Goal: Transaction & Acquisition: Purchase product/service

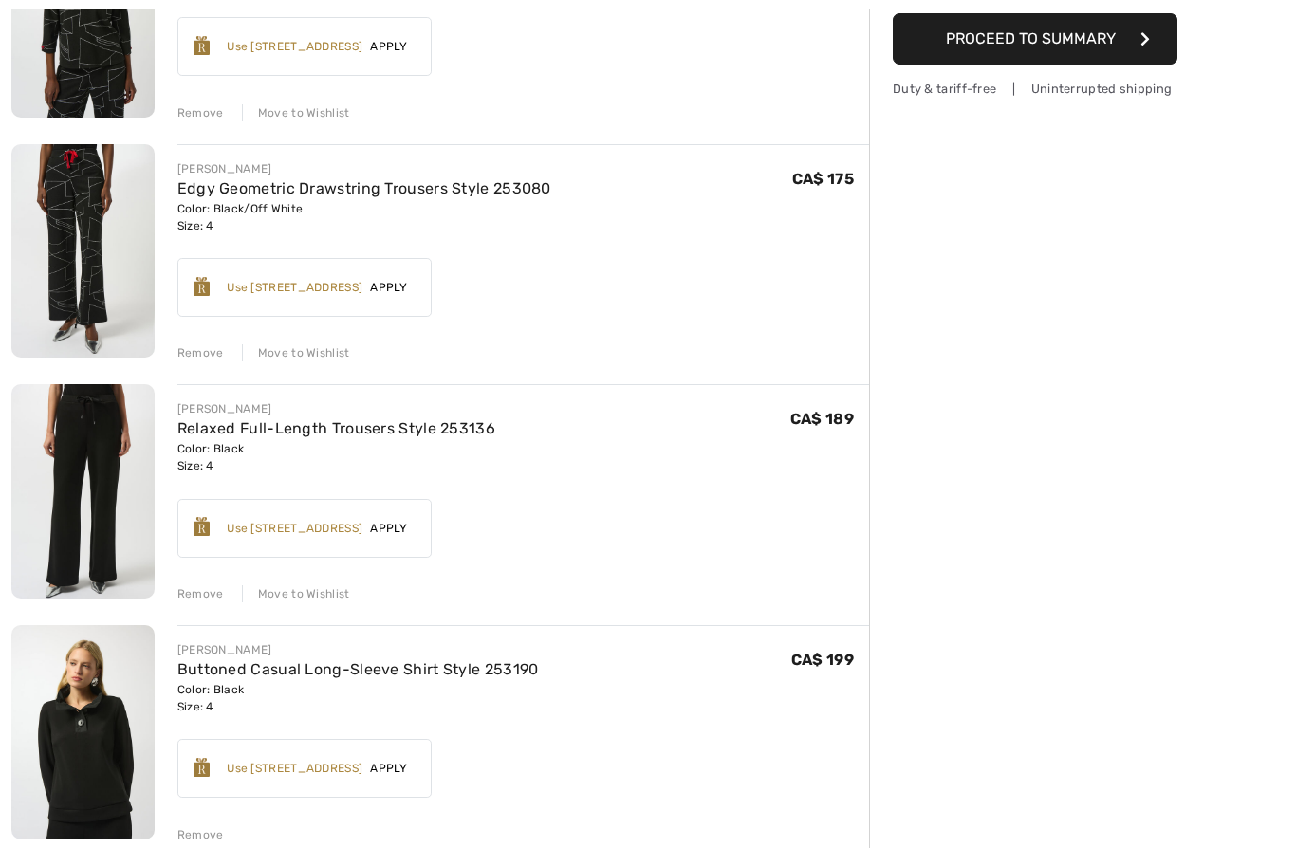
scroll to position [345, 0]
click at [101, 467] on img at bounding box center [82, 491] width 143 height 214
click at [325, 440] on div "Color: Black Size: 4" at bounding box center [336, 457] width 318 height 34
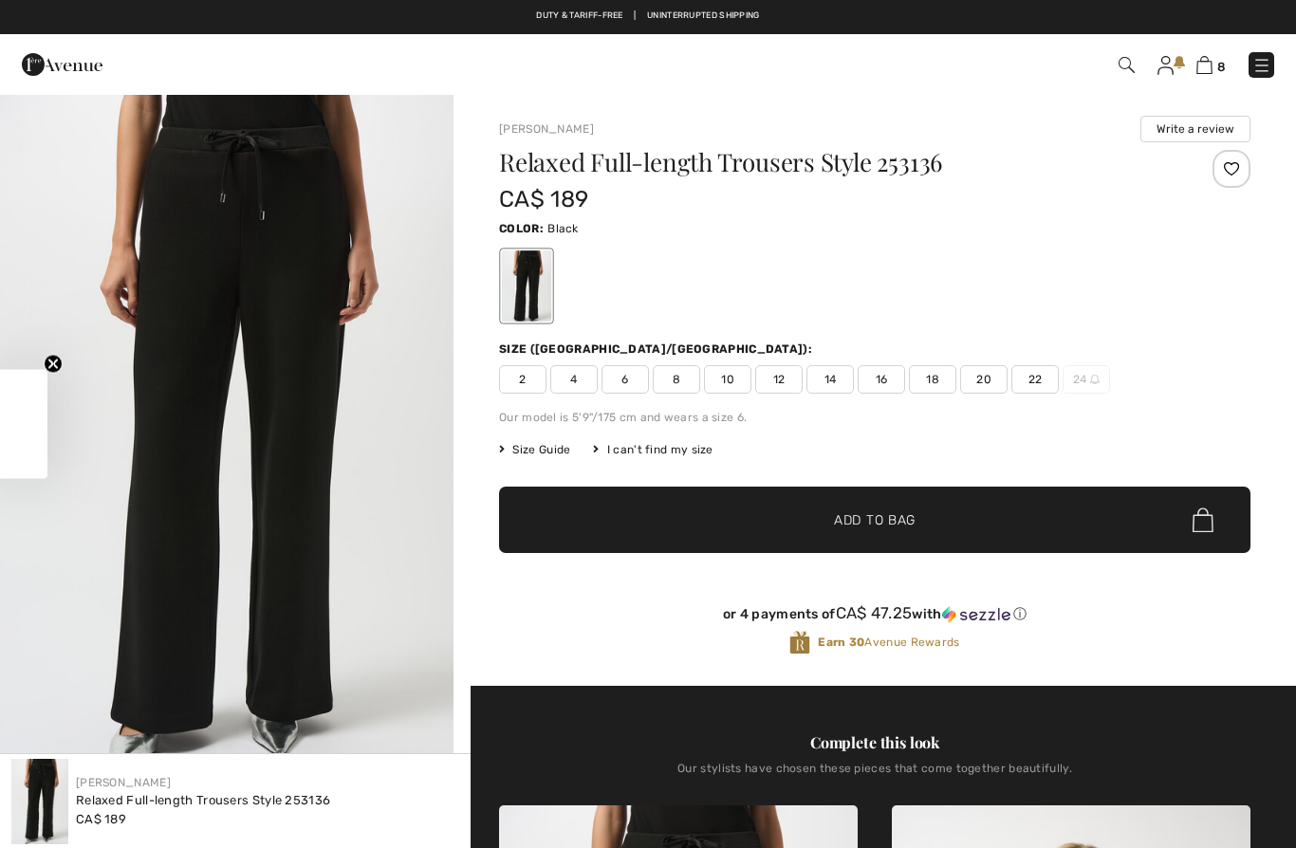
checkbox input "true"
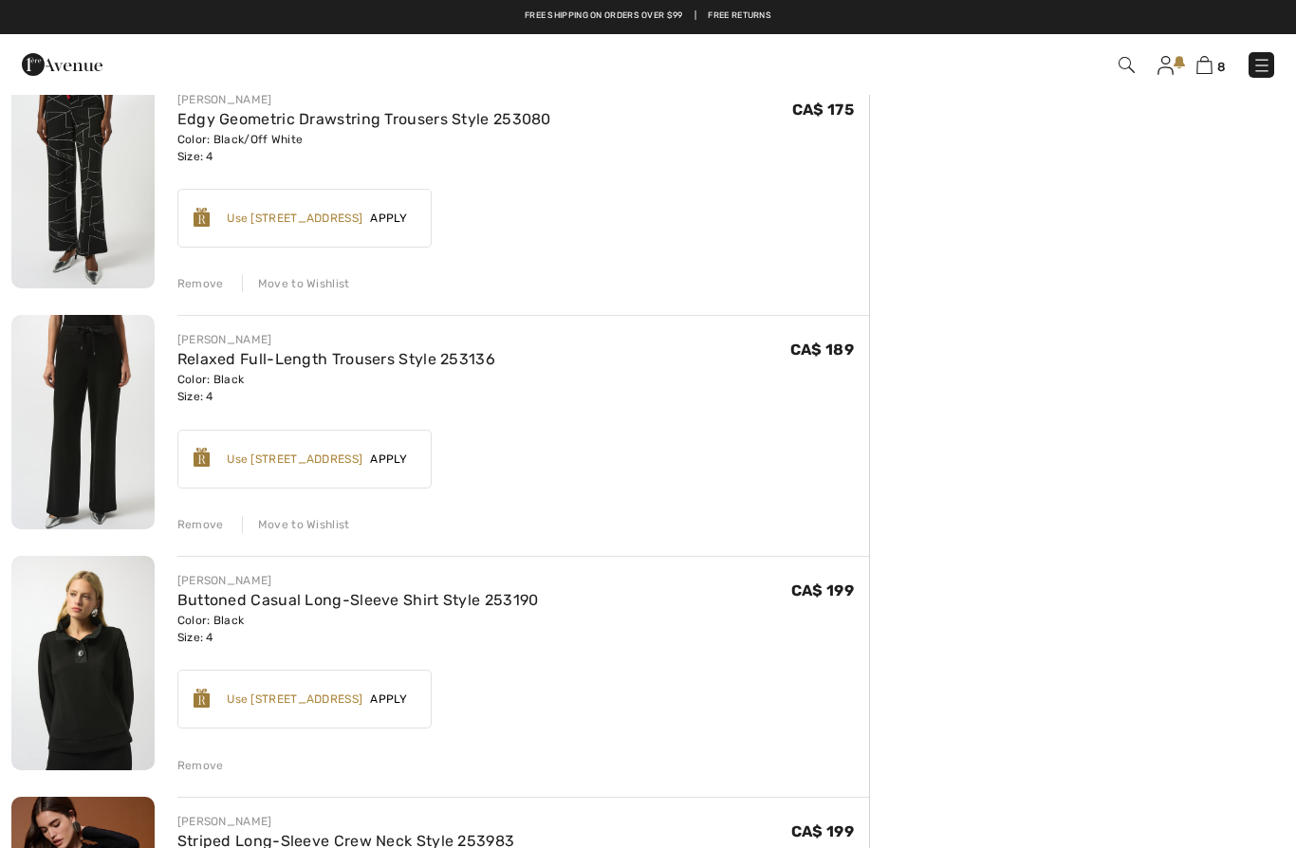
scroll to position [413, 0]
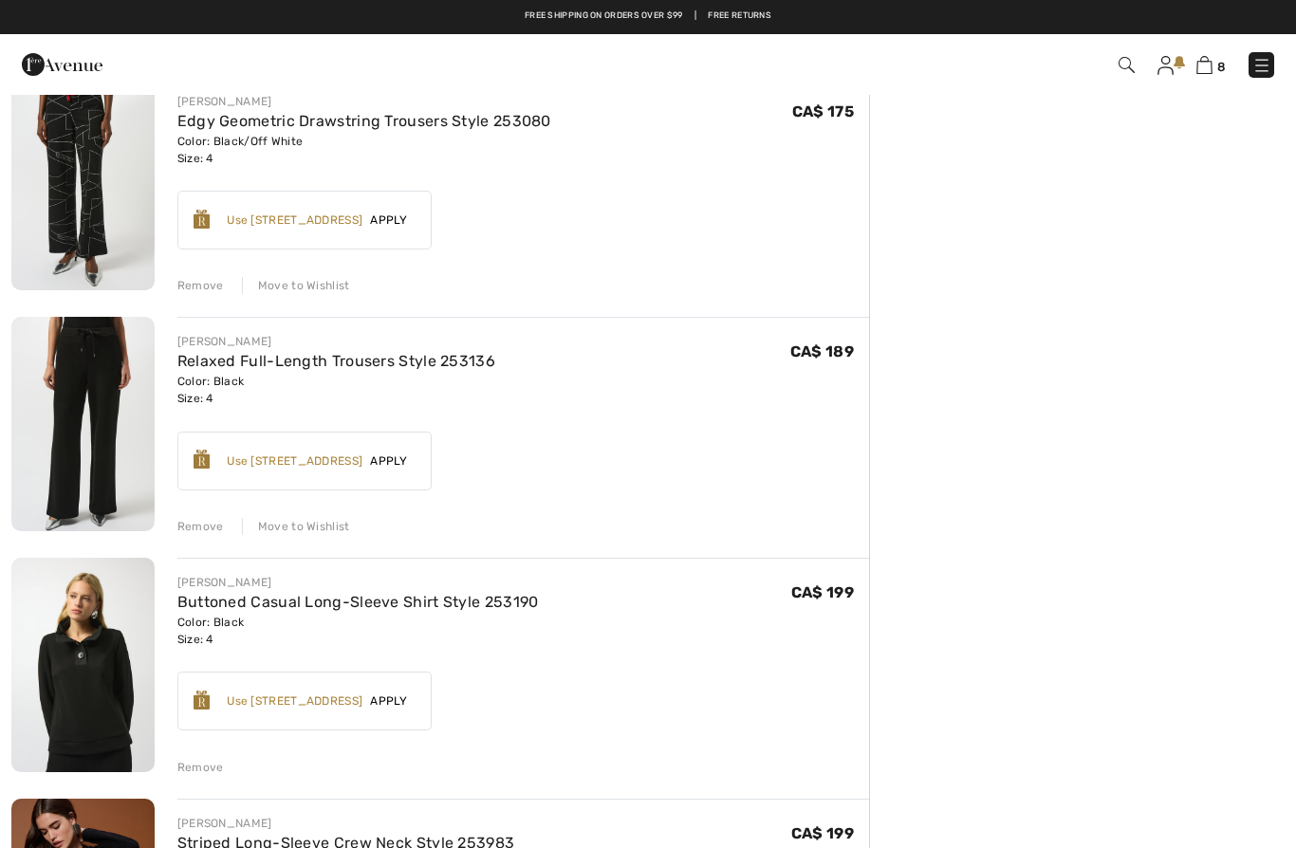
click at [474, 365] on link "Relaxed Full-Length Trousers Style 253136" at bounding box center [336, 361] width 318 height 18
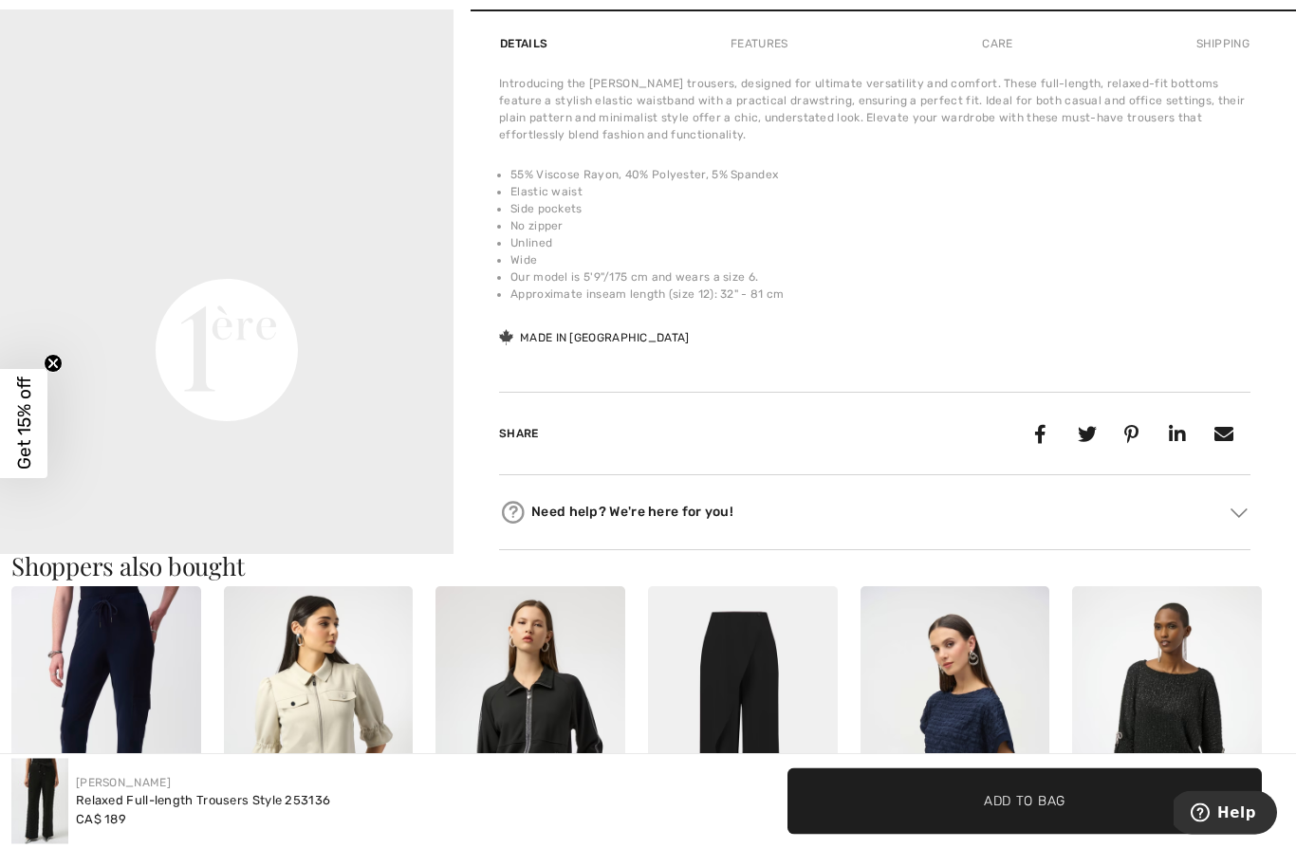
scroll to position [1445, 0]
click at [1073, 307] on div "Introducing the Joseph Ribkoff trousers, designed for ultimate versatility and …" at bounding box center [875, 210] width 752 height 273
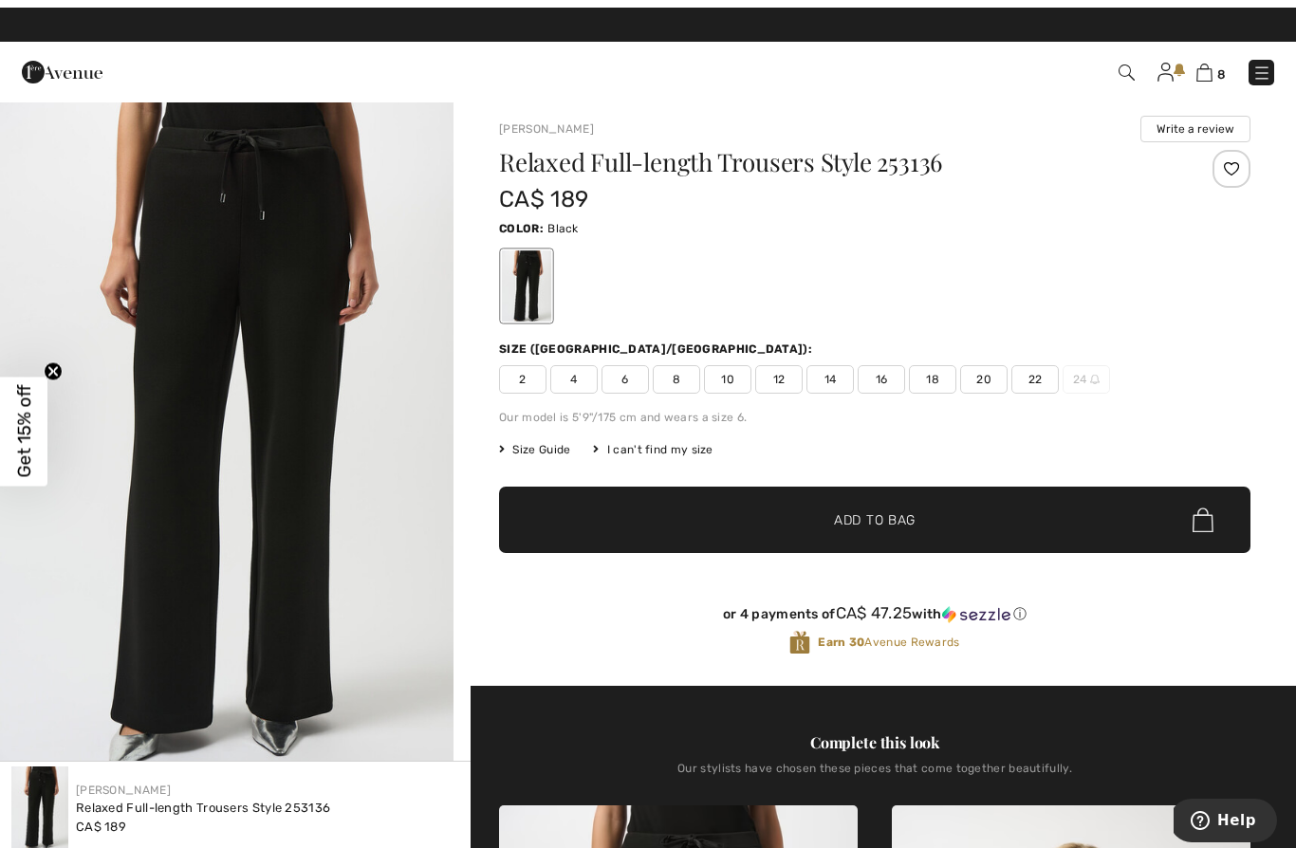
scroll to position [0, 0]
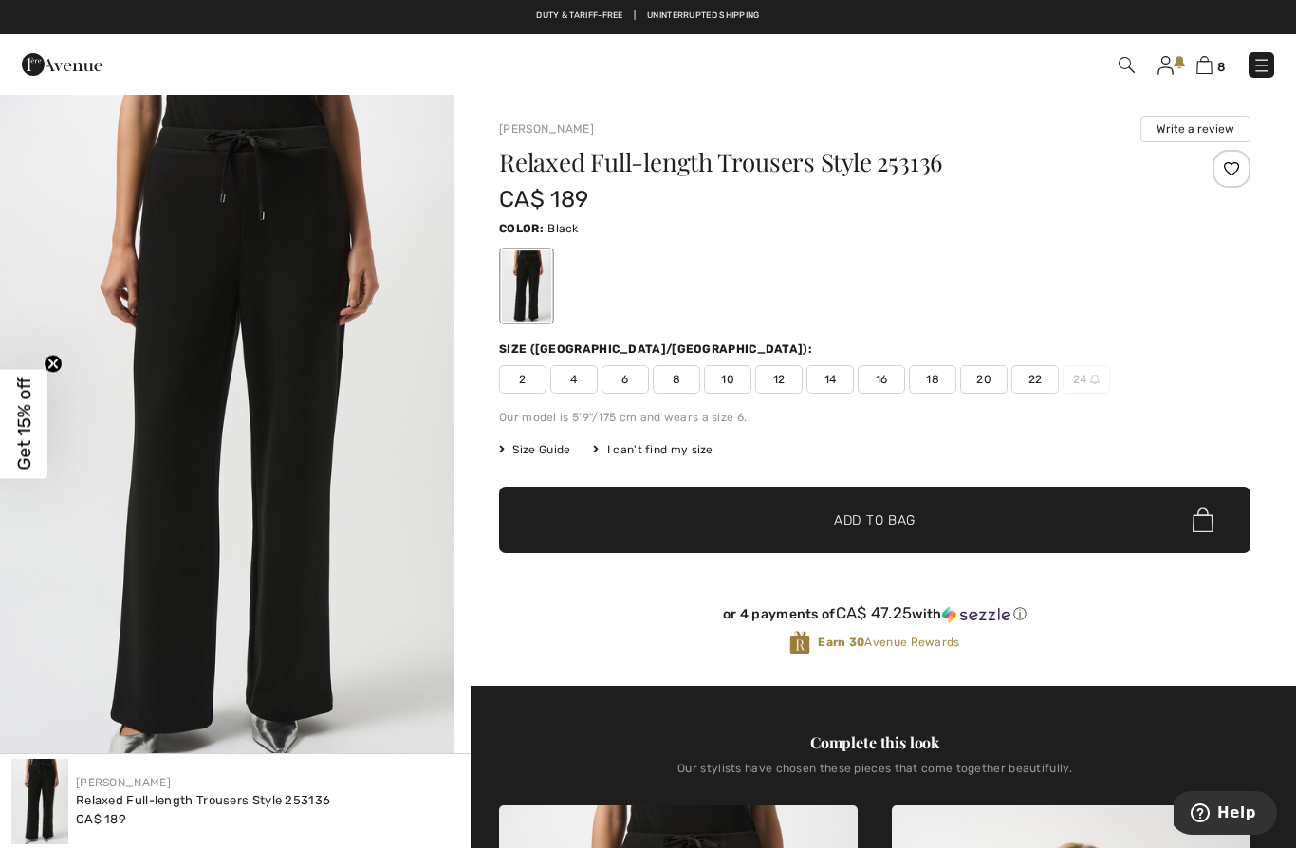
click at [1212, 59] on img at bounding box center [1205, 65] width 16 height 18
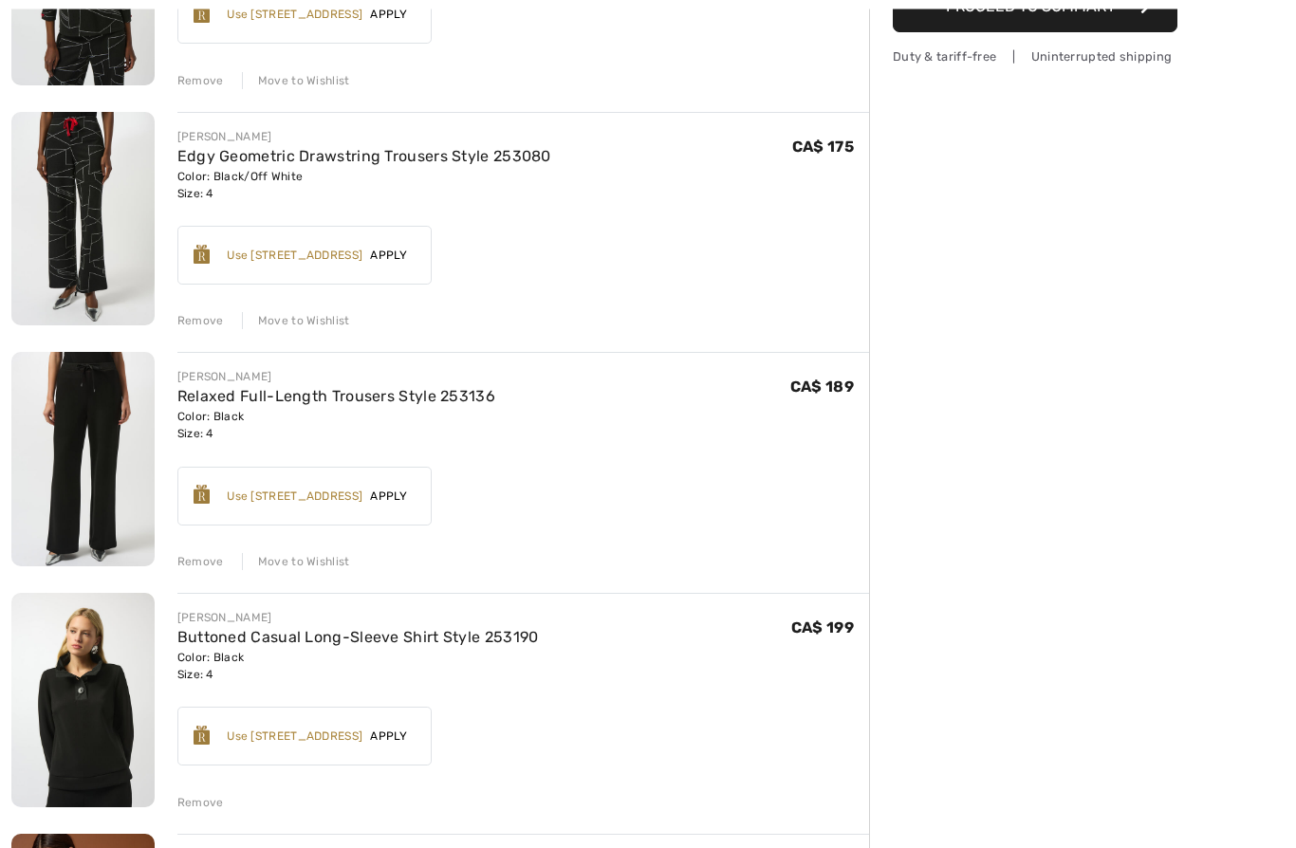
scroll to position [396, 0]
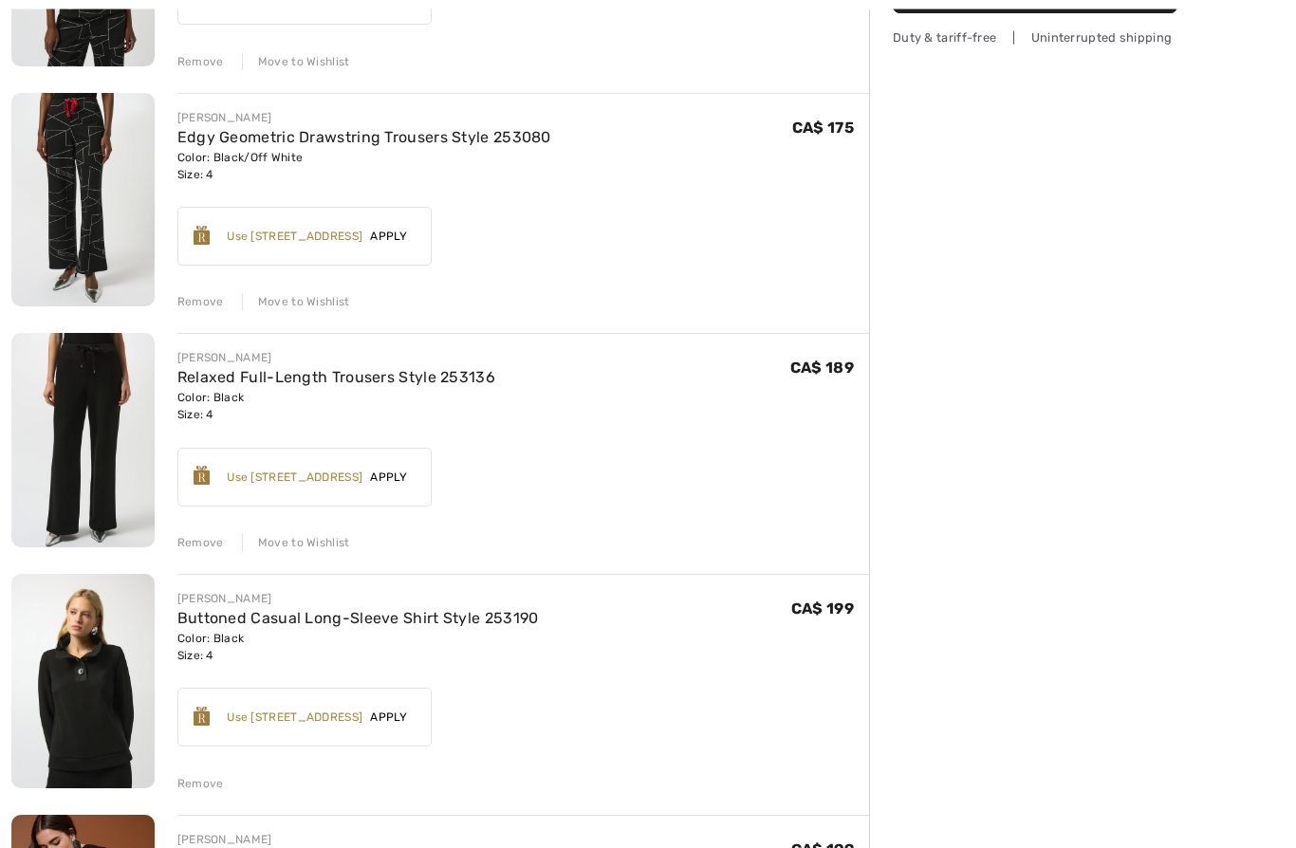
click at [423, 623] on link "Buttoned Casual Long-Sleeve Shirt Style 253190" at bounding box center [358, 619] width 362 height 18
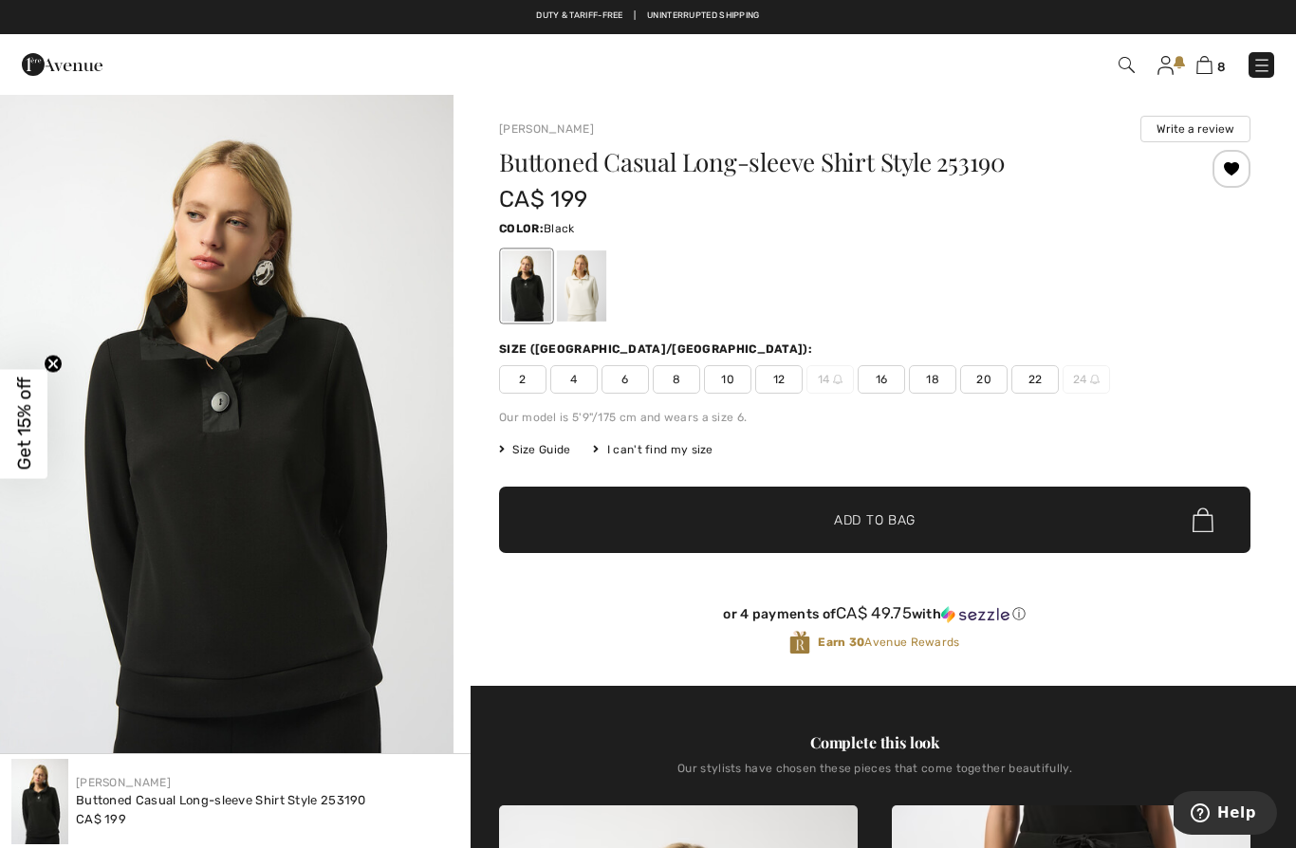
click at [1213, 65] on img at bounding box center [1205, 65] width 16 height 18
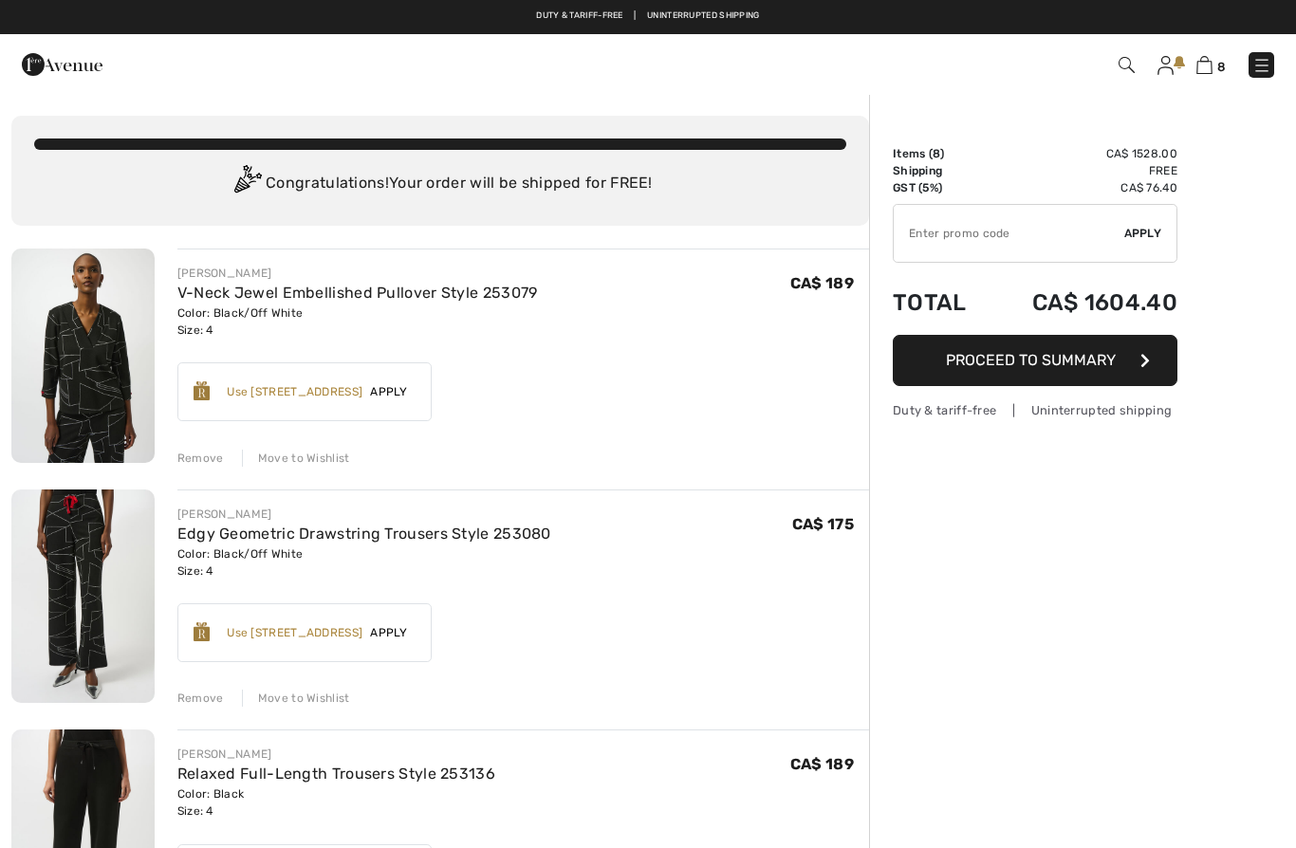
checkbox input "true"
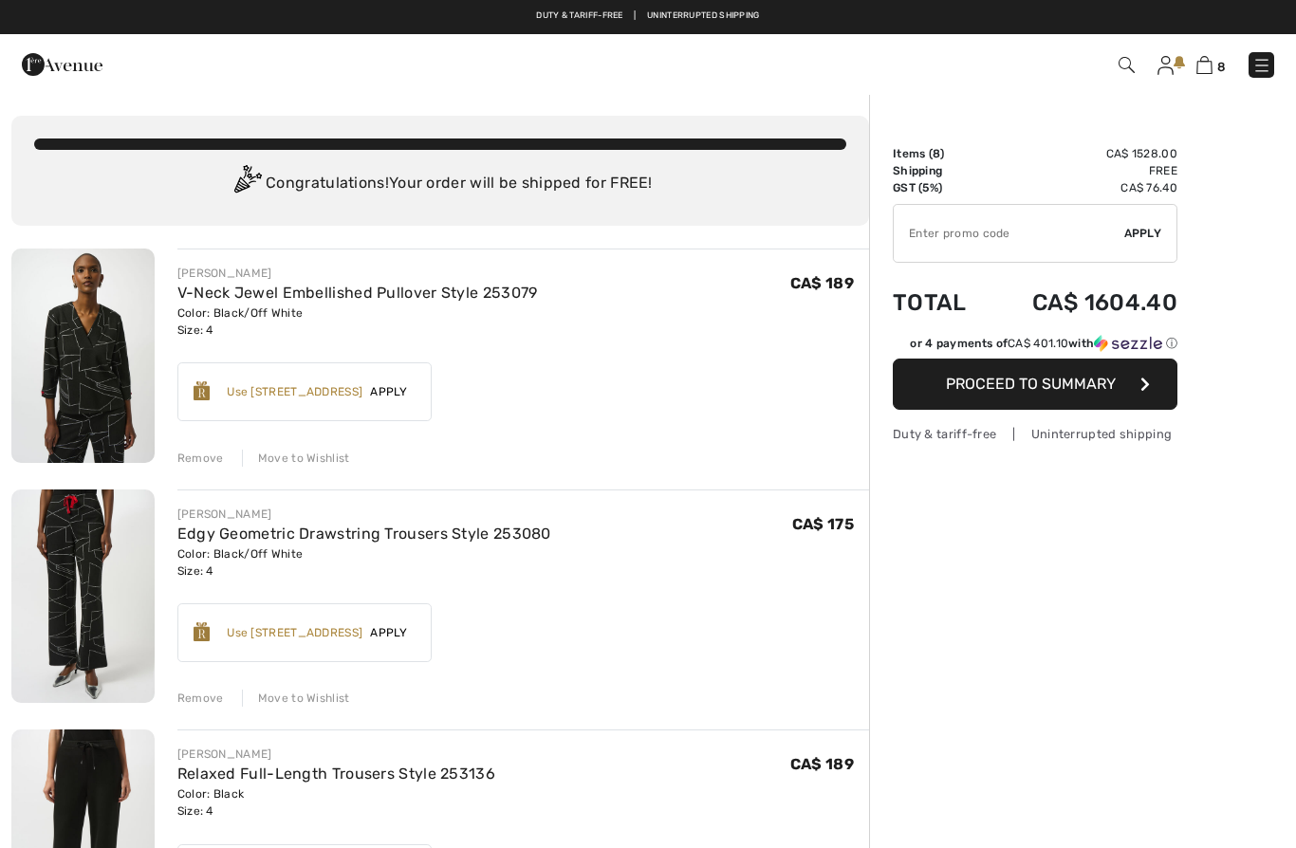
click at [1213, 57] on img at bounding box center [1205, 65] width 16 height 18
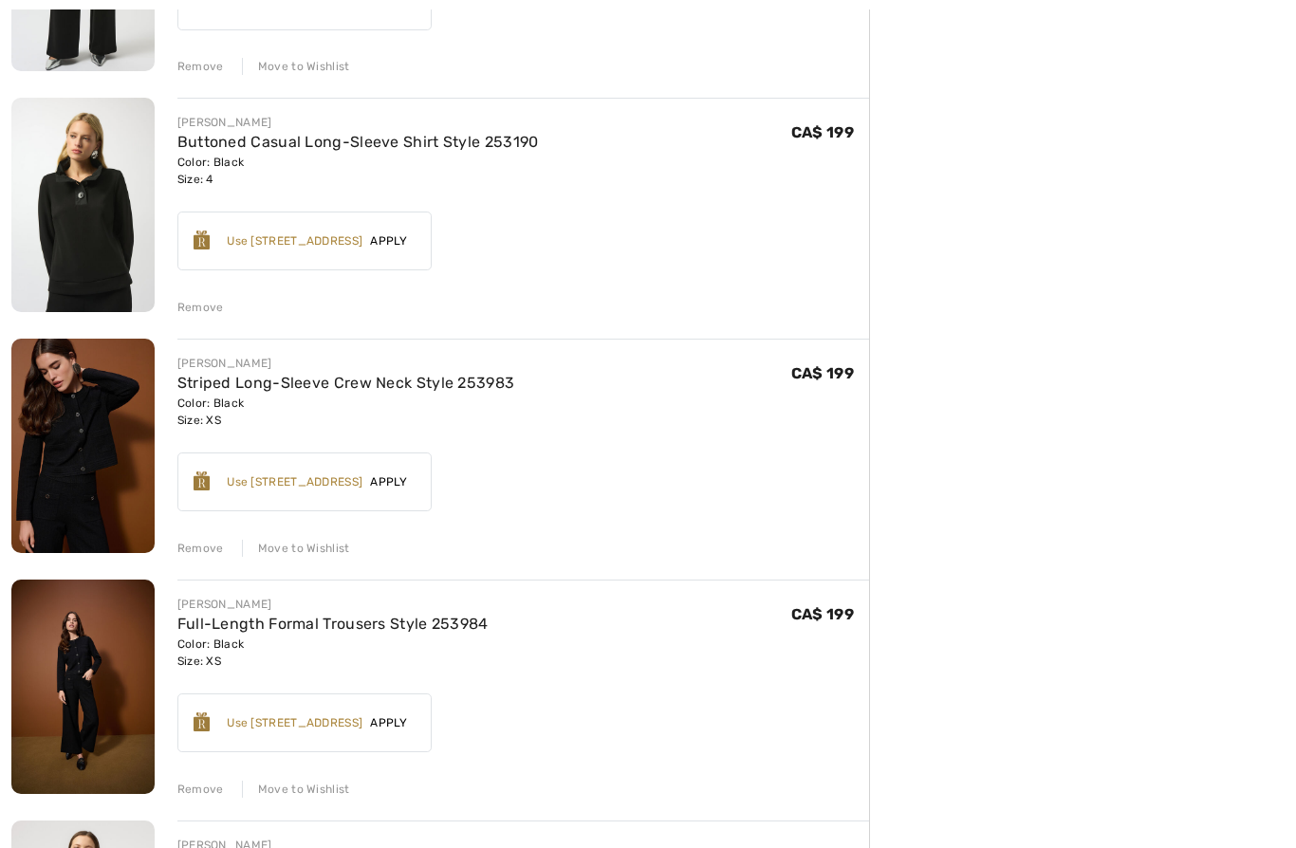
scroll to position [873, 0]
click at [468, 389] on link "Striped Long-Sleeve Crew Neck Style 253983" at bounding box center [346, 383] width 338 height 18
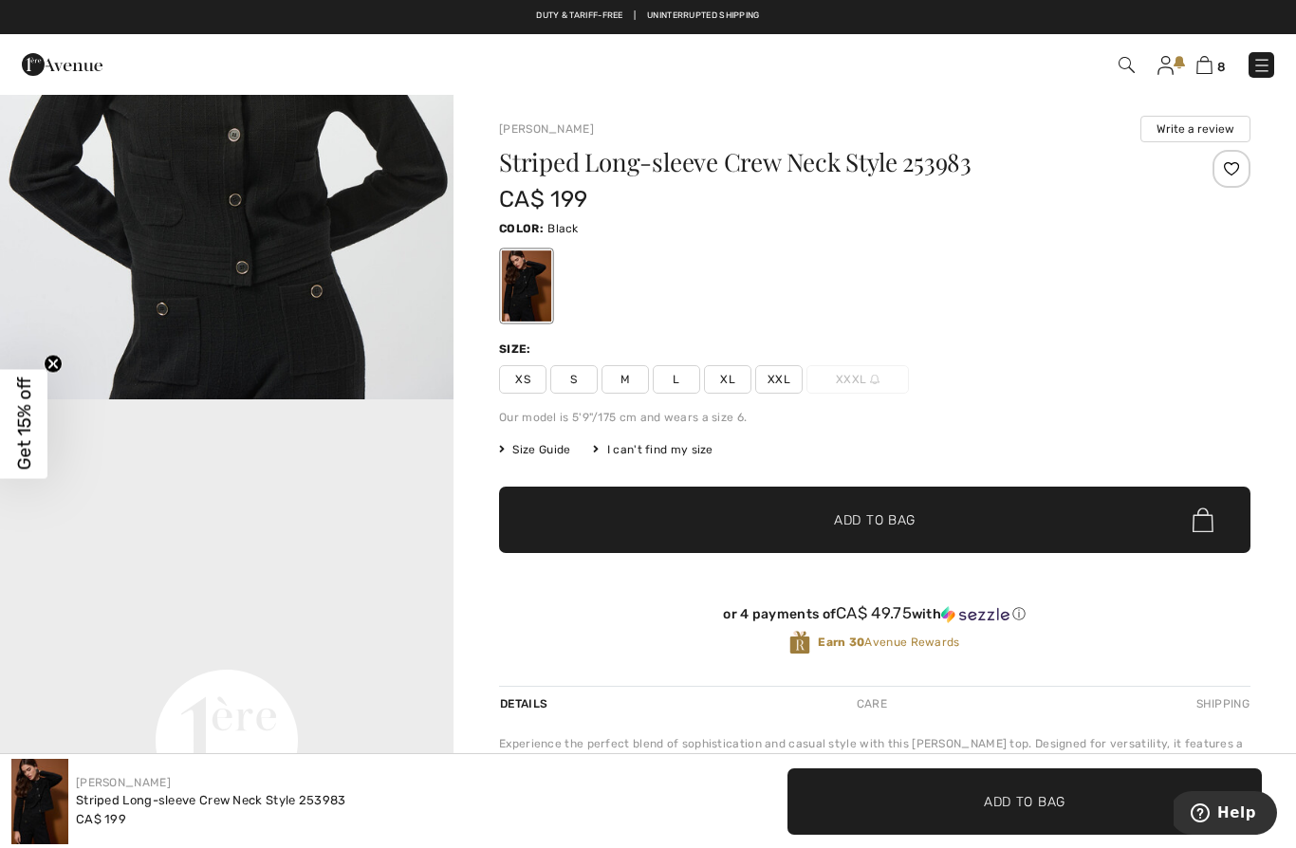
click at [1212, 67] on img at bounding box center [1205, 65] width 16 height 18
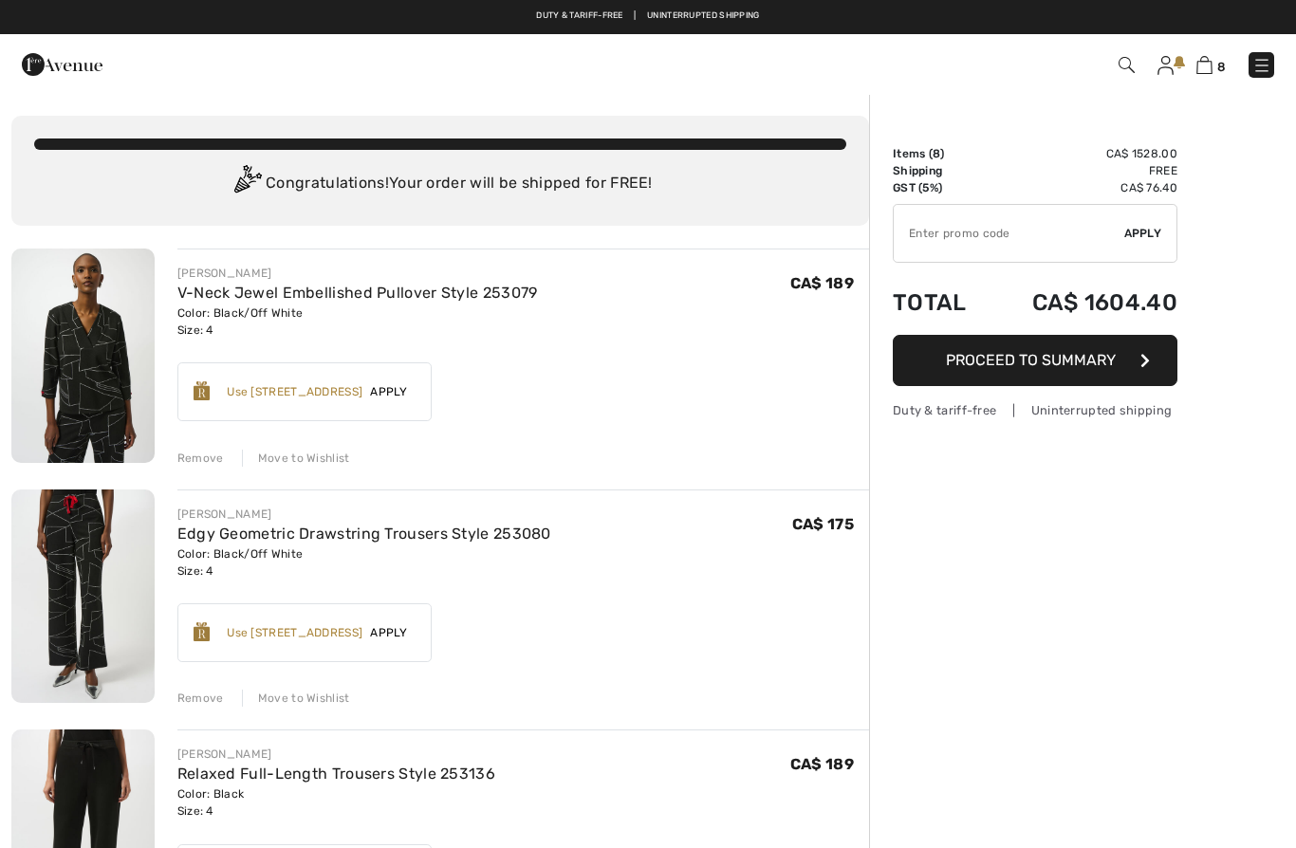
checkbox input "true"
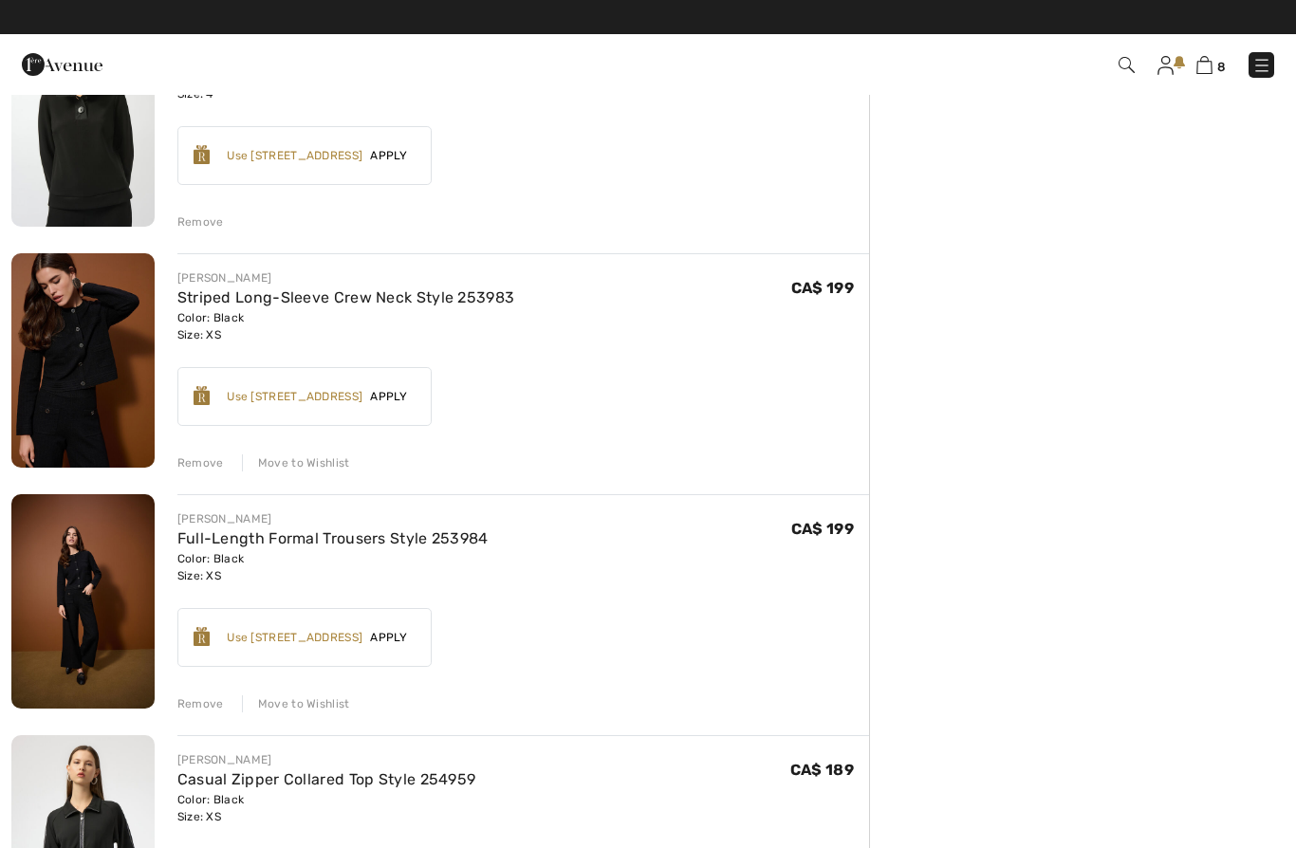
scroll to position [959, 0]
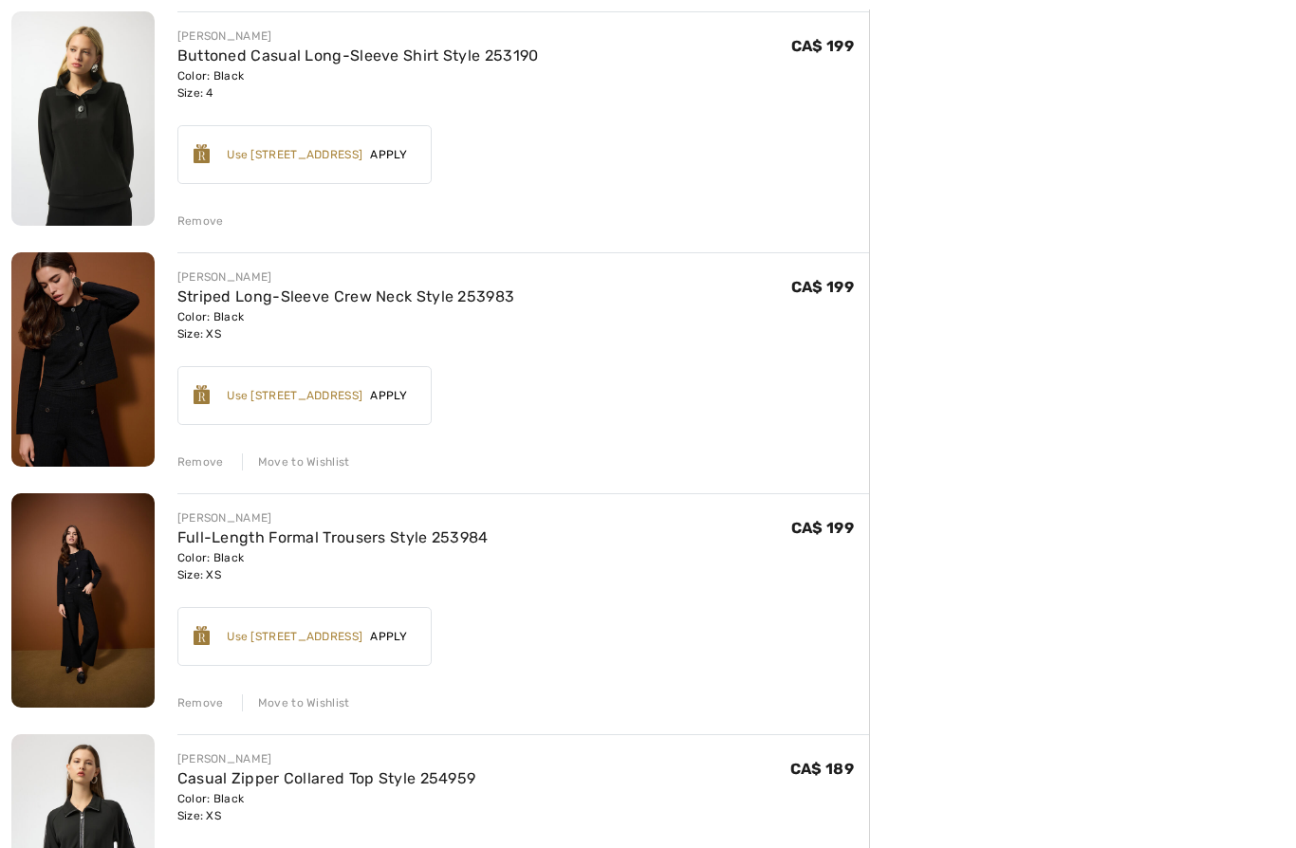
click at [489, 297] on link "Striped Long-Sleeve Crew Neck Style 253983" at bounding box center [346, 297] width 338 height 18
click at [471, 288] on link "Striped Long-Sleeve Crew Neck Style 253983" at bounding box center [346, 297] width 338 height 18
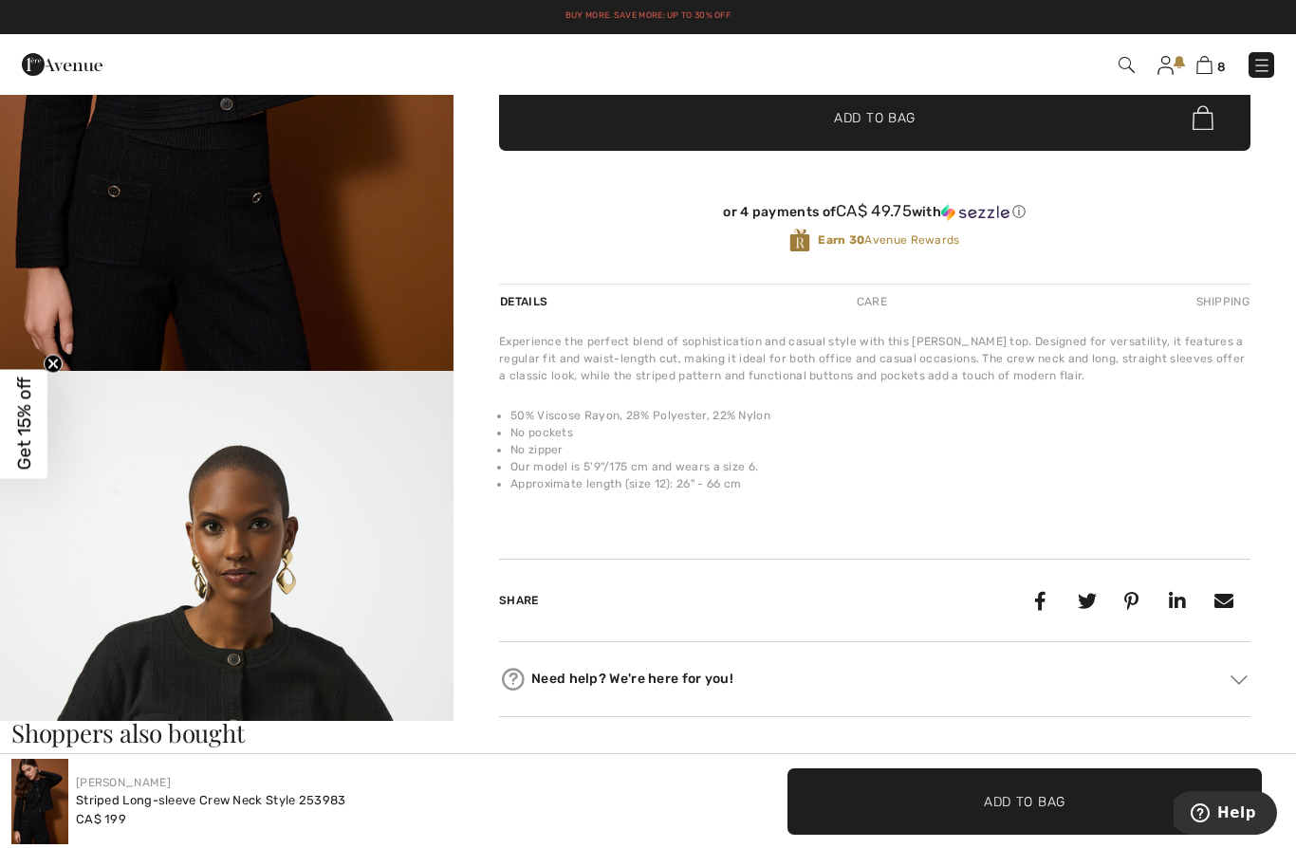
scroll to position [400, 0]
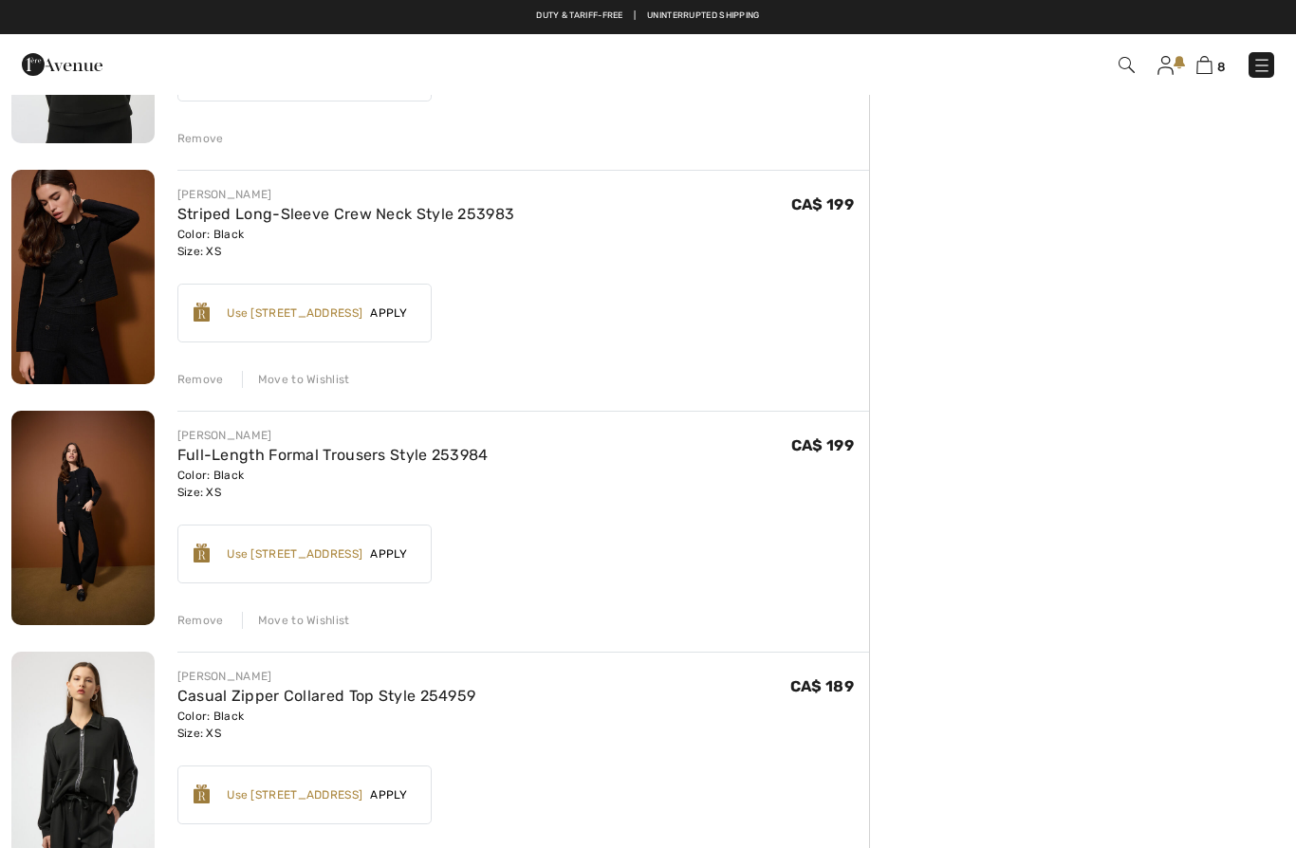
click at [379, 446] on link "Full-Length Formal Trousers Style 253984" at bounding box center [332, 455] width 311 height 18
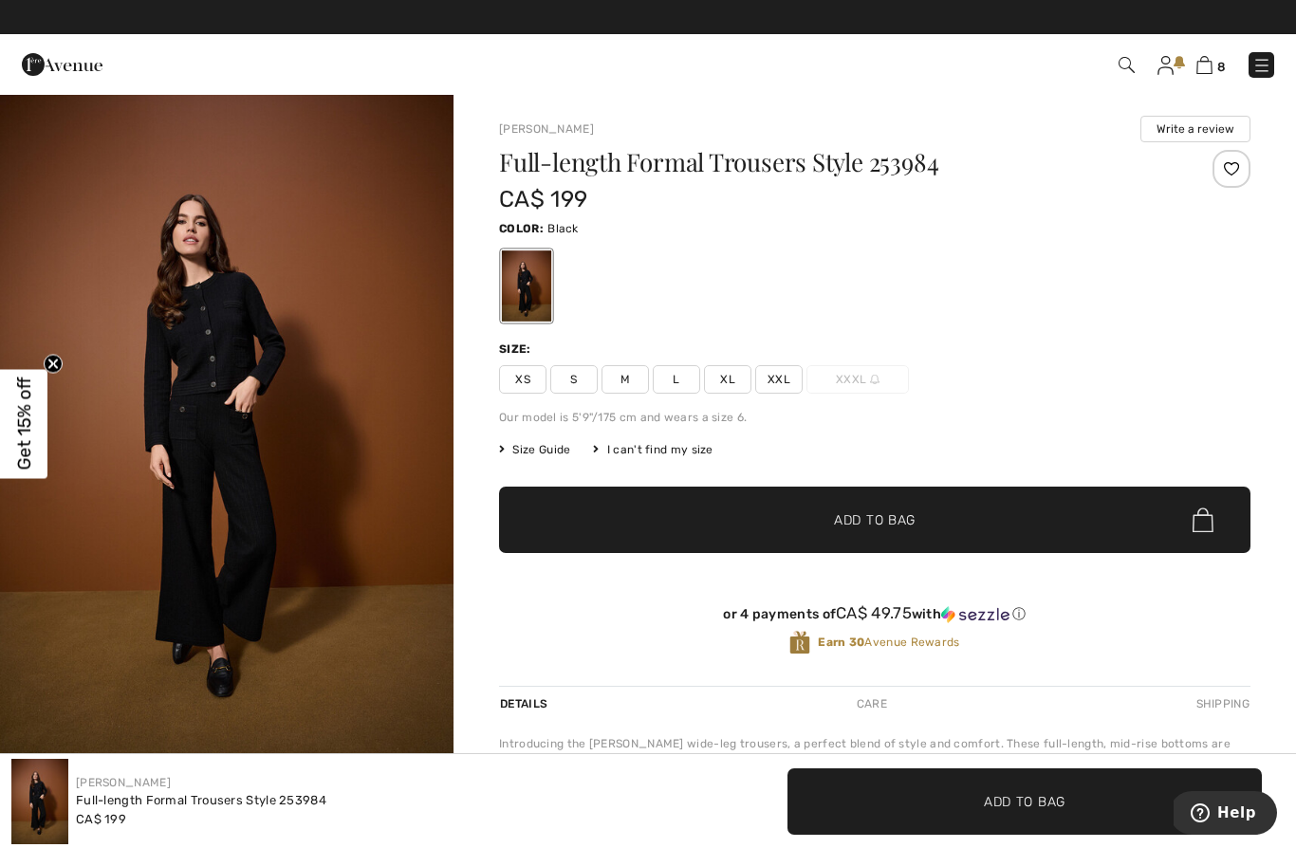
click at [1221, 63] on span "8" at bounding box center [1222, 67] width 9 height 14
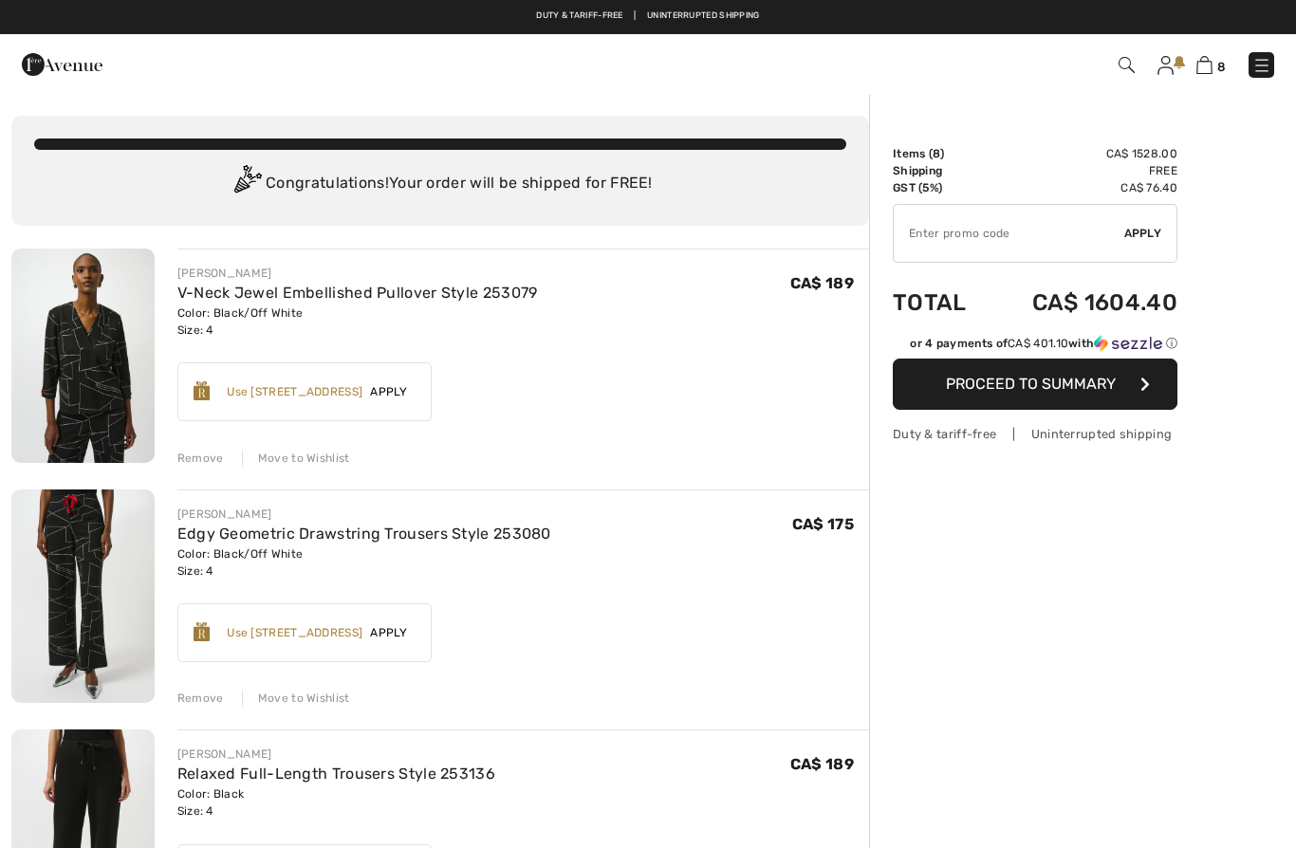
click at [518, 295] on link "V-Neck Jewel Embellished Pullover Style 253079" at bounding box center [357, 293] width 361 height 18
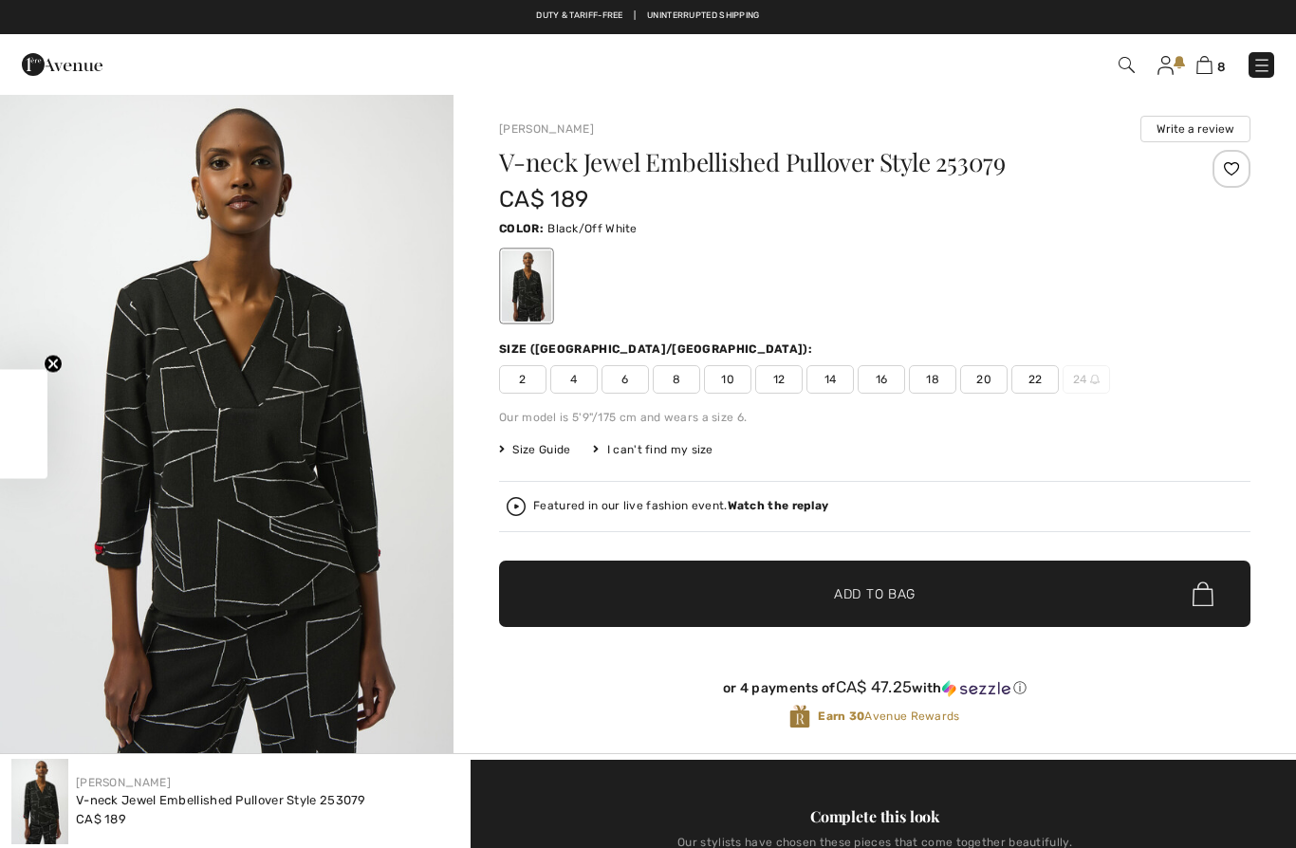
checkbox input "true"
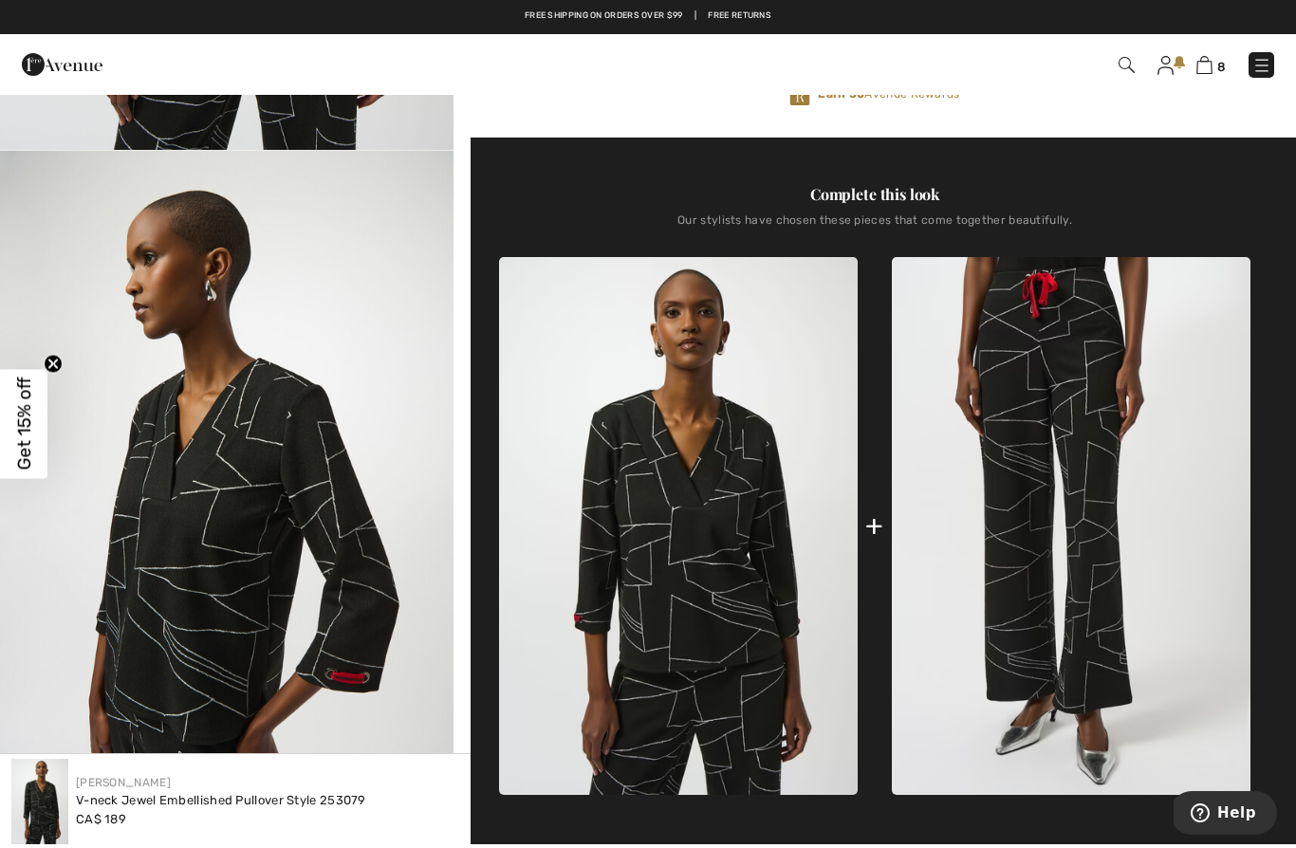
scroll to position [622, 0]
click at [1088, 410] on img at bounding box center [1071, 527] width 359 height 538
click at [1080, 340] on img at bounding box center [1071, 527] width 359 height 538
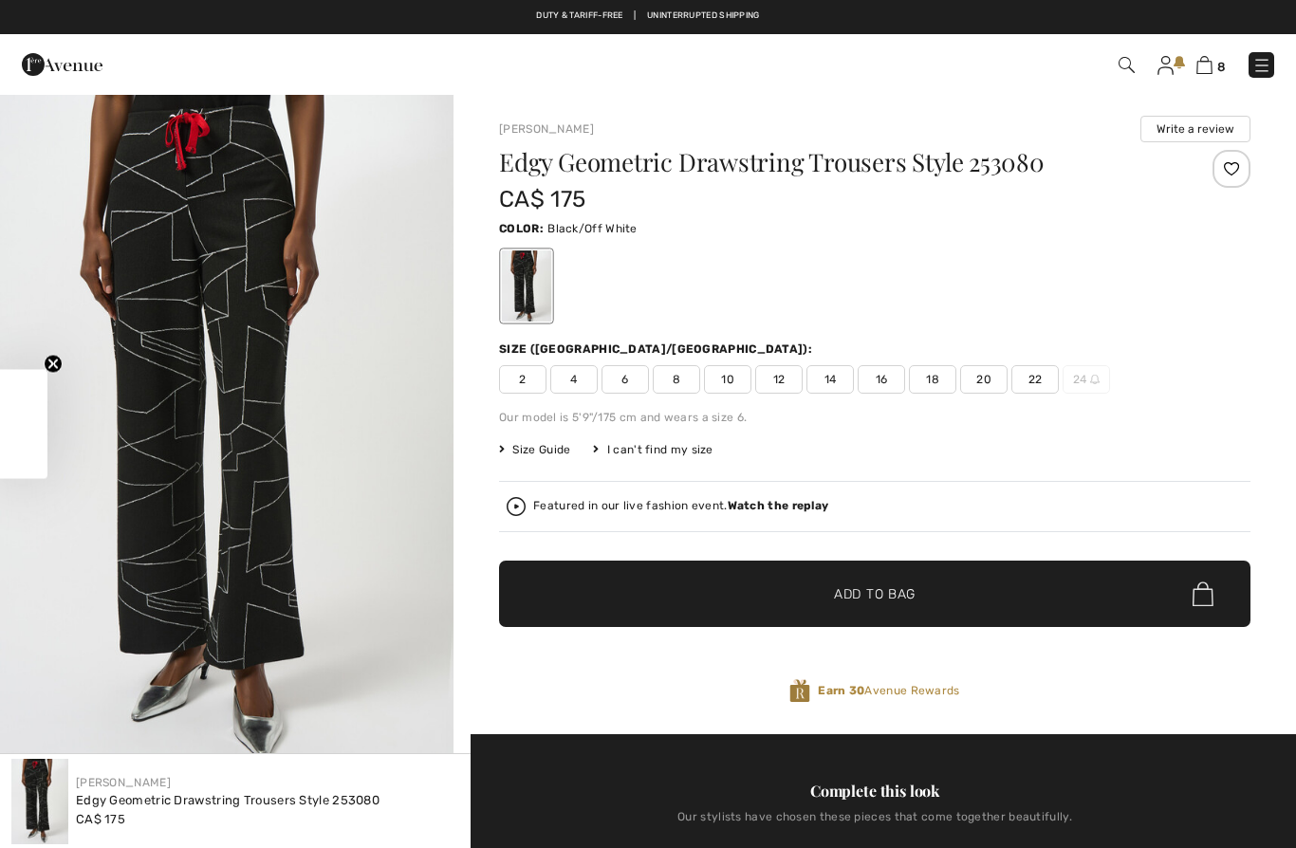
checkbox input "true"
